Goal: Task Accomplishment & Management: Use online tool/utility

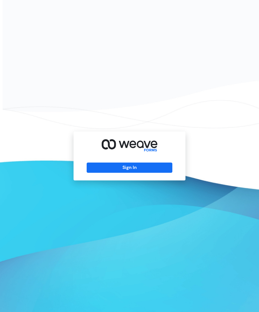
click at [148, 173] on button "Sign In" at bounding box center [129, 168] width 85 height 10
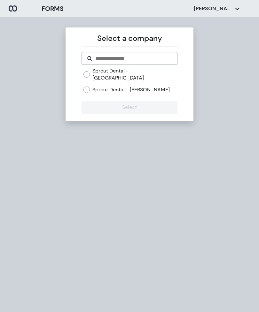
click at [132, 86] on label "Sprout Dental - [PERSON_NAME]" at bounding box center [130, 89] width 77 height 7
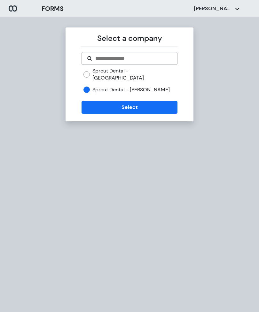
click at [119, 103] on button "Select" at bounding box center [129, 107] width 96 height 13
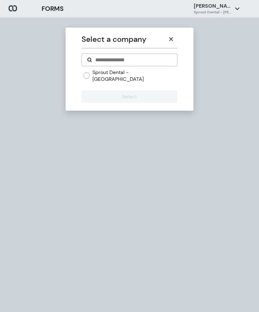
scroll to position [20, 0]
click at [129, 69] on label "Sprout Dental - [GEOGRAPHIC_DATA]" at bounding box center [134, 76] width 85 height 14
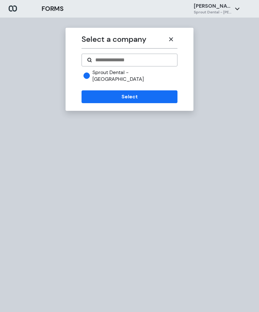
click at [171, 37] on icon "button" at bounding box center [171, 39] width 4 height 4
